Goal: Transaction & Acquisition: Download file/media

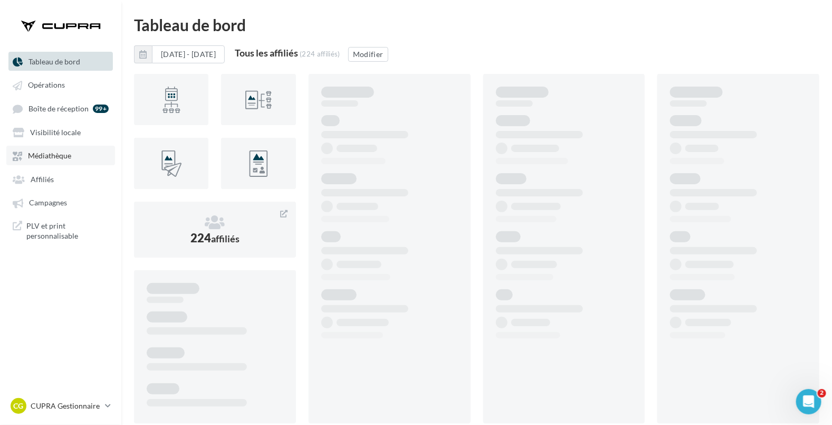
click at [53, 152] on span "Médiathèque" at bounding box center [49, 155] width 43 height 9
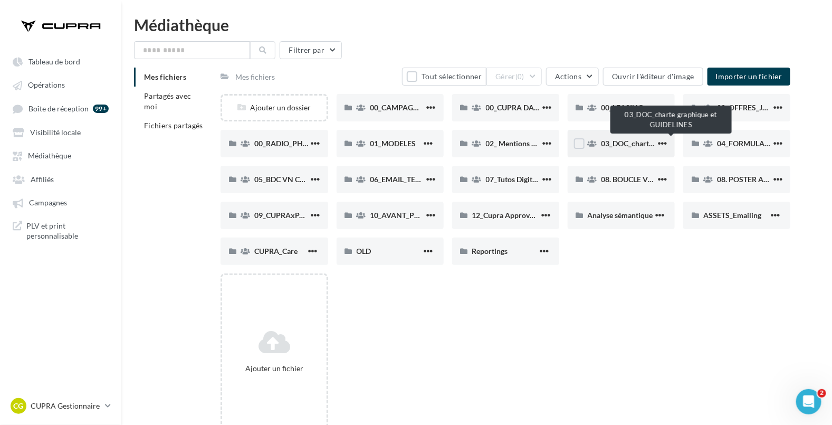
click at [634, 145] on span "03_DOC_charte graphique et GUIDELINES" at bounding box center [670, 143] width 138 height 9
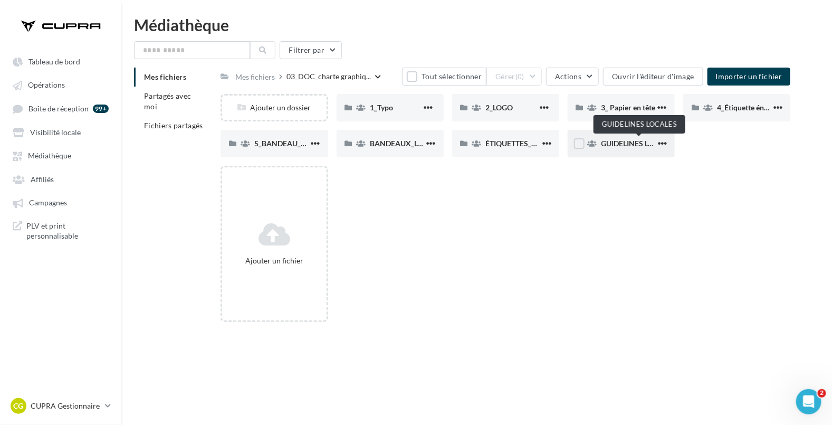
click at [621, 144] on span "GUIDELINES LOCALES" at bounding box center [638, 143] width 75 height 9
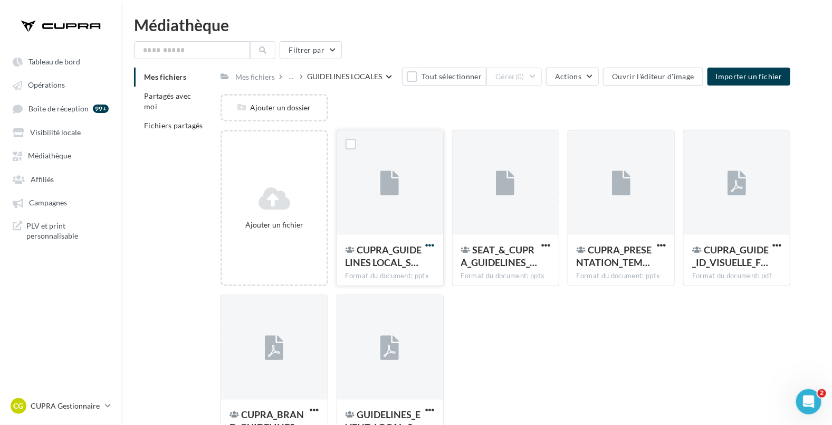
click at [434, 245] on span "button" at bounding box center [430, 245] width 9 height 9
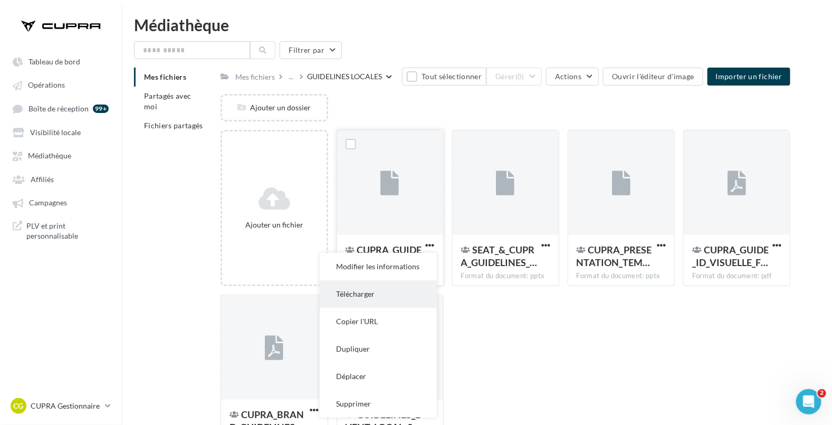
click at [378, 298] on button "Télécharger" at bounding box center [378, 293] width 117 height 27
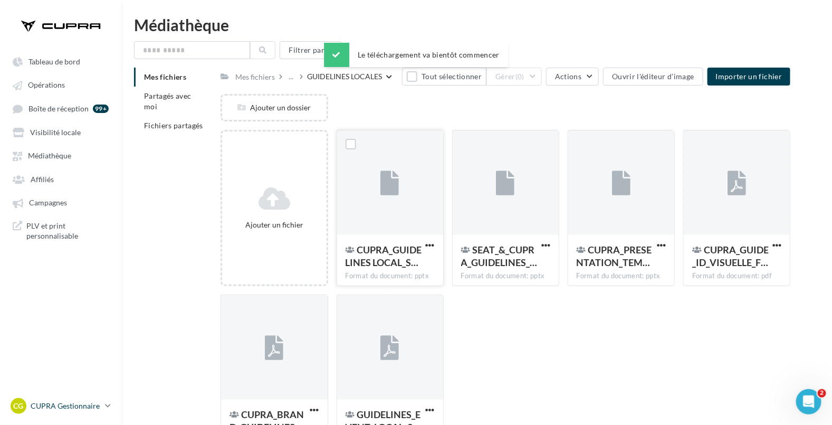
click at [69, 404] on p "CUPRA Gestionnaire" at bounding box center [66, 405] width 70 height 11
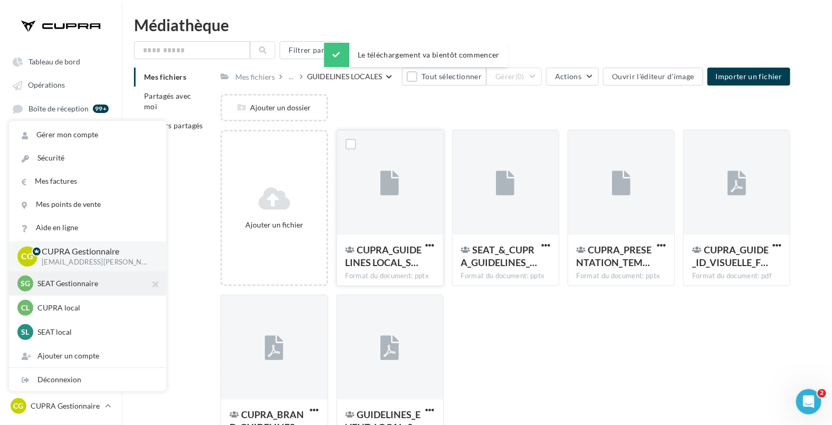
click at [61, 286] on p "SEAT Gestionnaire" at bounding box center [95, 283] width 116 height 11
